Goal: Check status: Check status

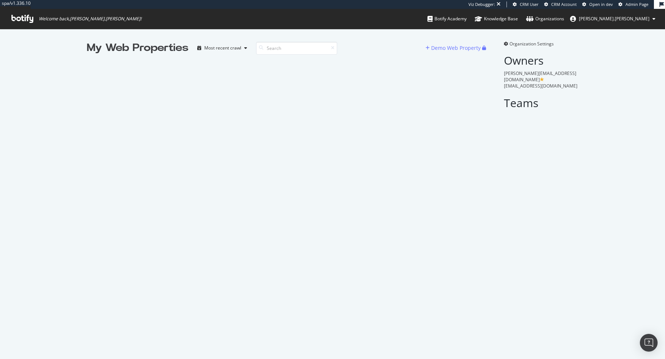
scroll to position [359, 665]
click at [282, 45] on input at bounding box center [296, 48] width 81 height 13
type input "kuoni"
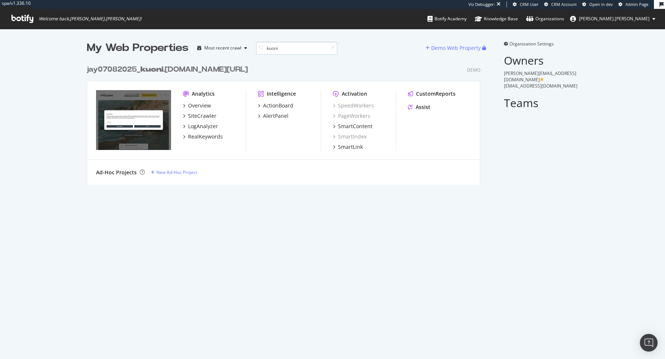
scroll to position [129, 399]
click at [168, 76] on div "jay07082025_ kuoni .[DOMAIN_NAME][URL] Demo Analytics Overview SiteCrawler LogA…" at bounding box center [287, 119] width 400 height 129
click at [174, 67] on div "jay07082025_ kuoni .[DOMAIN_NAME][URL]" at bounding box center [167, 69] width 161 height 11
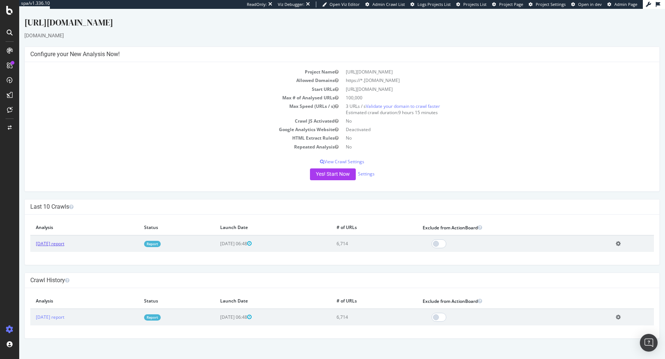
click at [64, 241] on link "[DATE] report" at bounding box center [50, 244] width 28 height 6
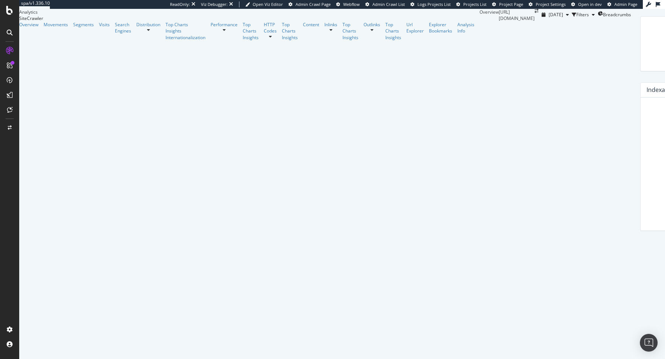
scroll to position [259, 0]
click at [62, 40] on div "Overview Movements Segments Visits Search Engines Distribution Top Charts Insig…" at bounding box center [249, 30] width 461 height 19
